Goal: Transaction & Acquisition: Obtain resource

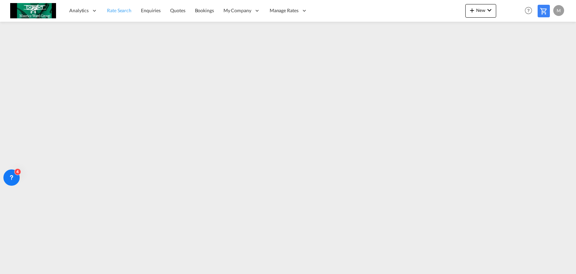
click at [118, 12] on span "Rate Search" at bounding box center [119, 10] width 24 height 6
